Goal: Task Accomplishment & Management: Manage account settings

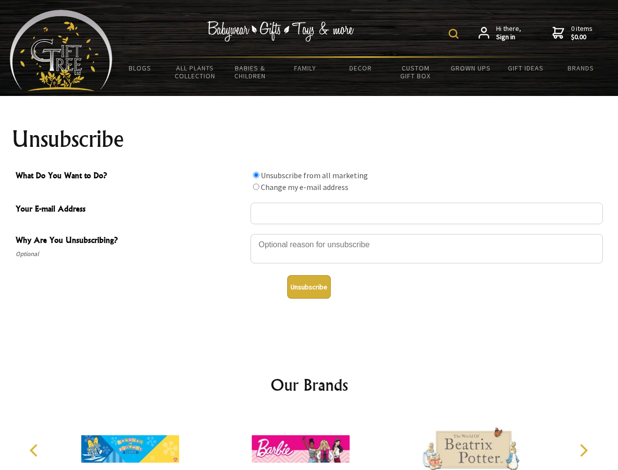
click at [455, 34] on img at bounding box center [454, 34] width 10 height 10
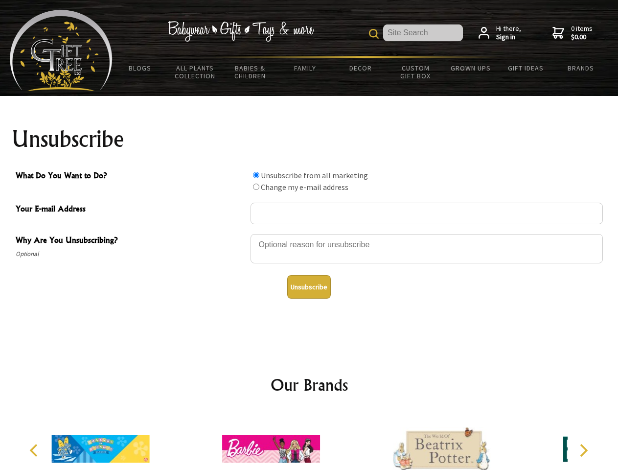
click at [309, 233] on div at bounding box center [426, 250] width 352 height 34
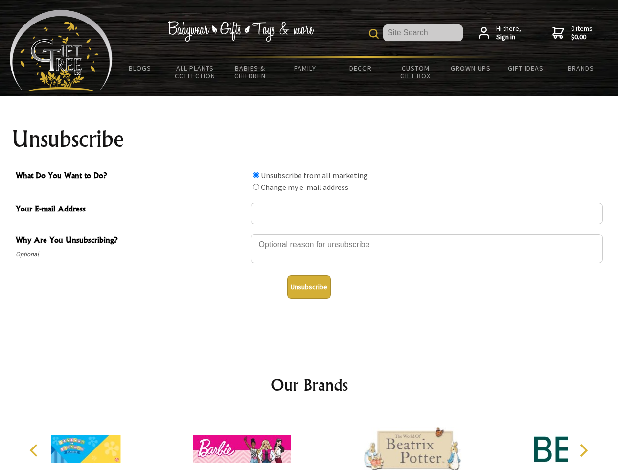
click at [256, 175] on input "What Do You Want to Do?" at bounding box center [256, 175] width 6 height 6
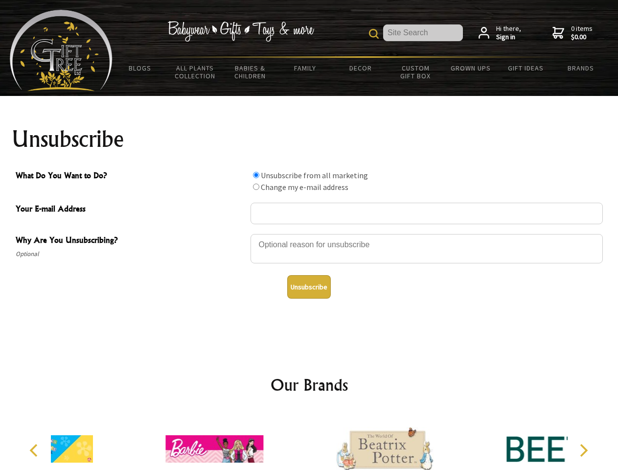
click at [256, 186] on input "What Do You Want to Do?" at bounding box center [256, 186] width 6 height 6
radio input "true"
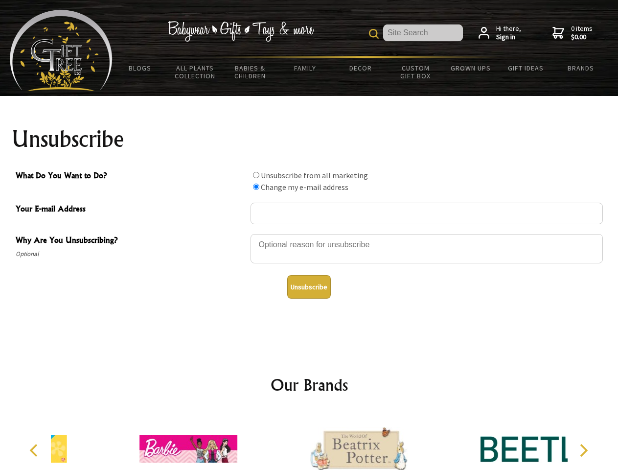
click at [309, 287] on button "Unsubscribe" at bounding box center [309, 286] width 44 height 23
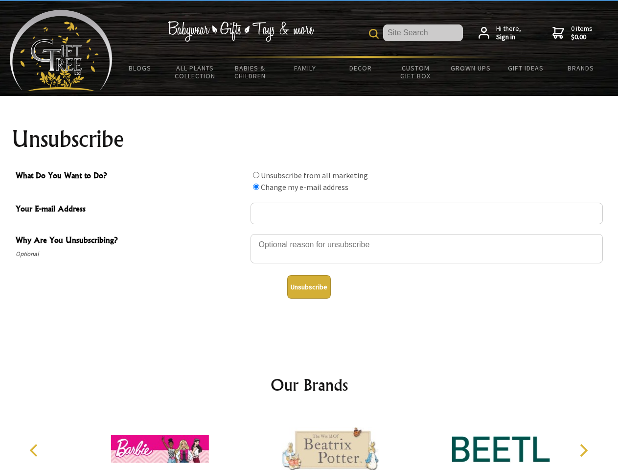
click at [35, 450] on icon "Previous" at bounding box center [34, 450] width 13 height 13
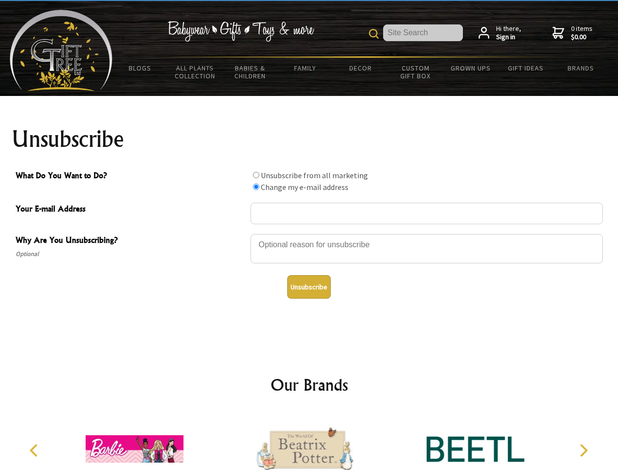
click at [583, 450] on icon "Next" at bounding box center [582, 450] width 13 height 13
